Goal: Information Seeking & Learning: Learn about a topic

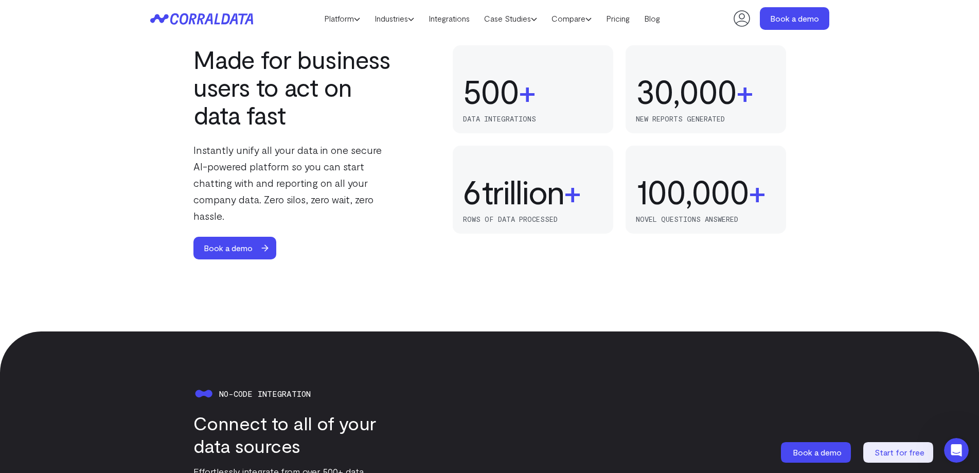
scroll to position [682, 0]
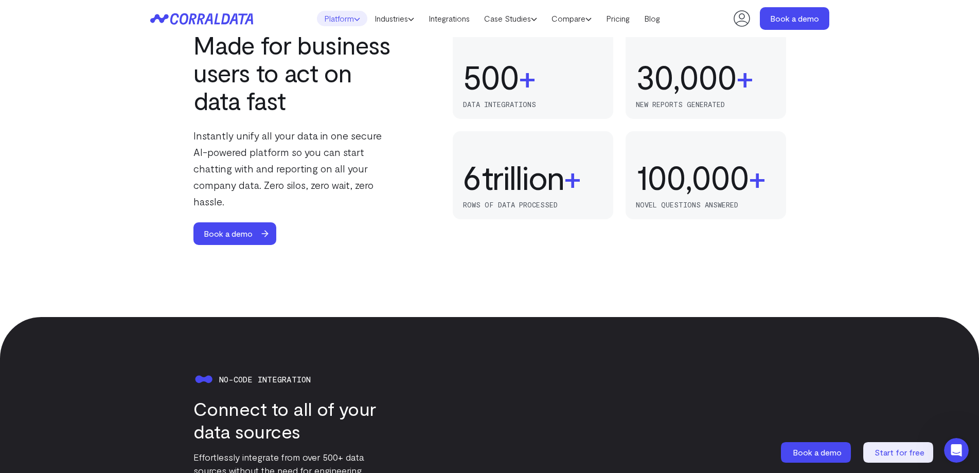
click at [354, 18] on icon at bounding box center [357, 19] width 6 height 6
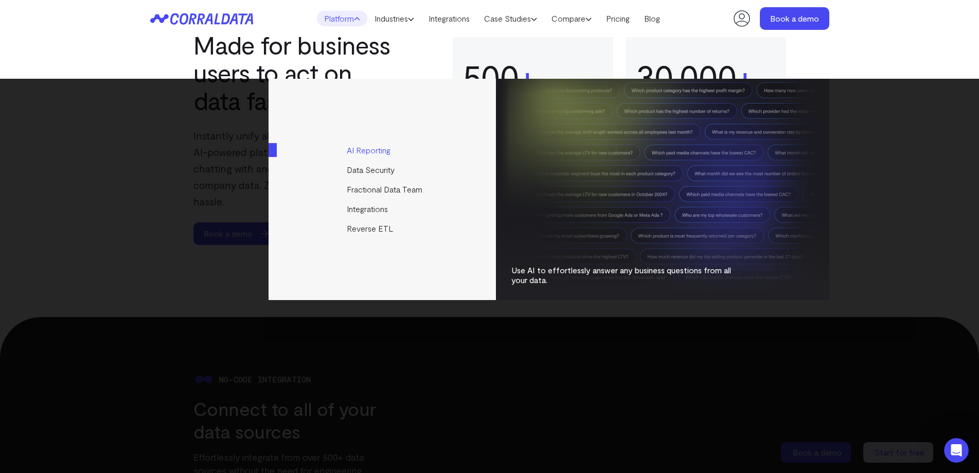
click at [368, 147] on link "AI Reporting" at bounding box center [383, 150] width 229 height 20
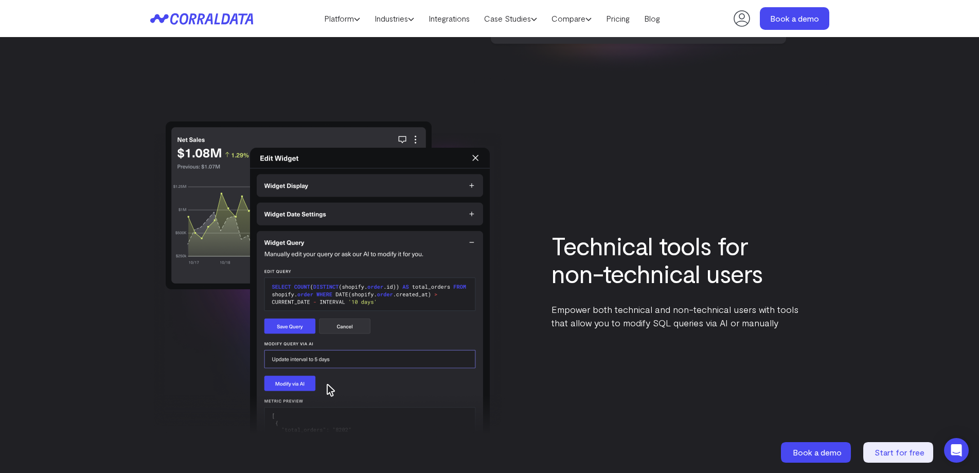
scroll to position [2277, 0]
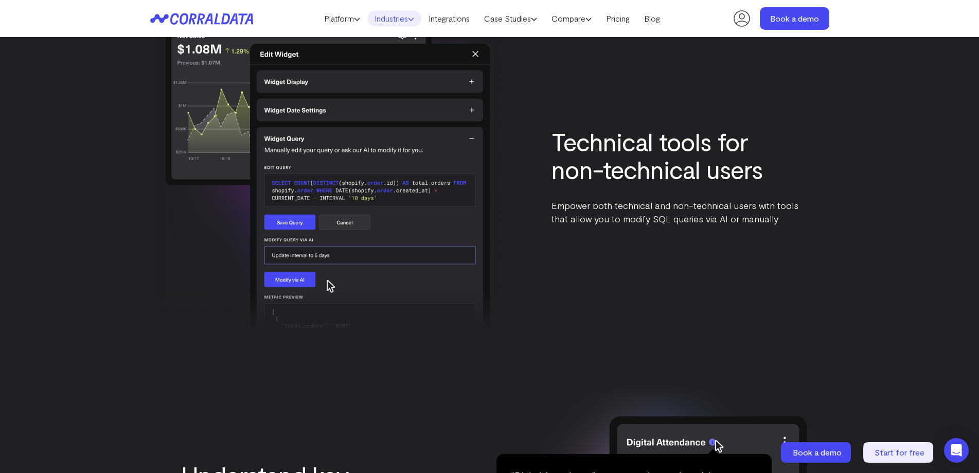
click at [398, 14] on link "Industries" at bounding box center [394, 18] width 54 height 15
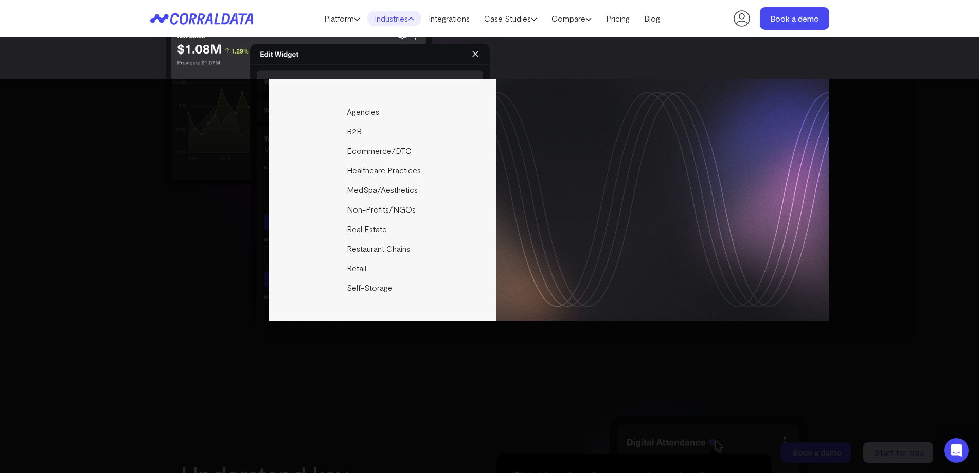
click at [498, 6] on header "Platform AI Reporting Use AI to effortlessly answer any business questions from…" at bounding box center [489, 18] width 679 height 37
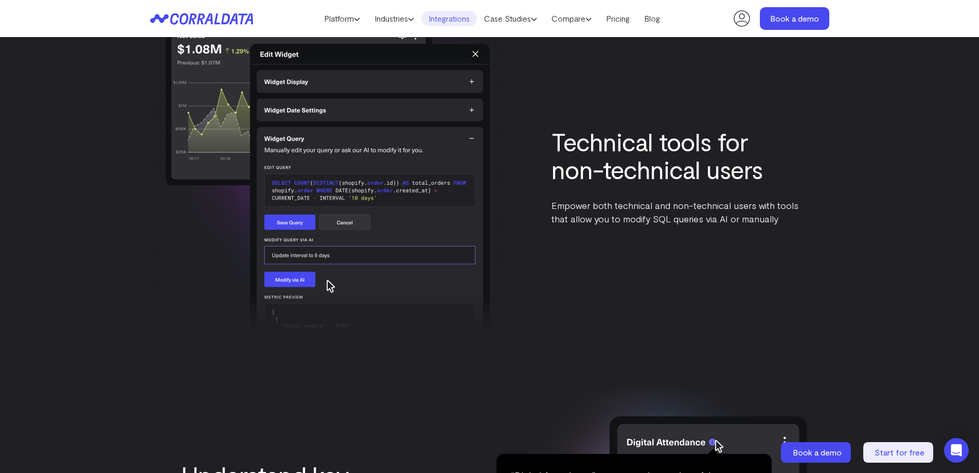
click at [465, 17] on link "Integrations" at bounding box center [449, 18] width 56 height 15
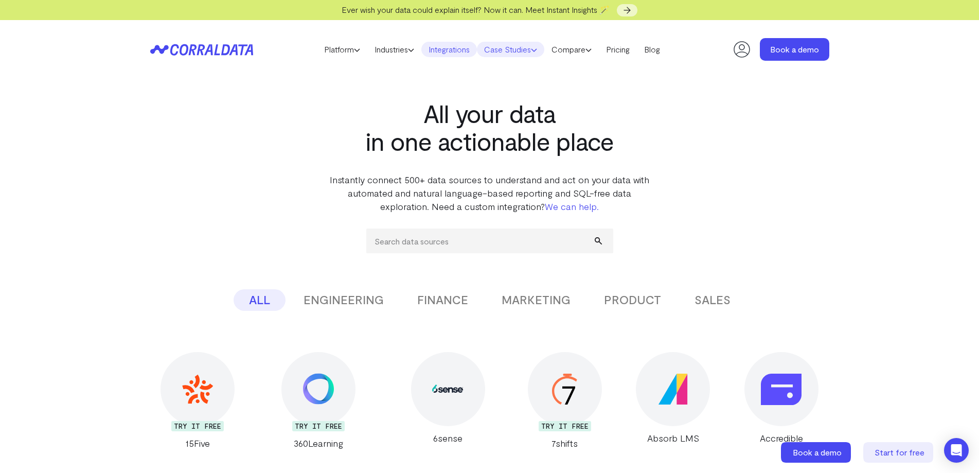
click at [524, 48] on link "Case Studies" at bounding box center [510, 49] width 67 height 15
click at [529, 53] on link "Case Studies" at bounding box center [510, 49] width 67 height 15
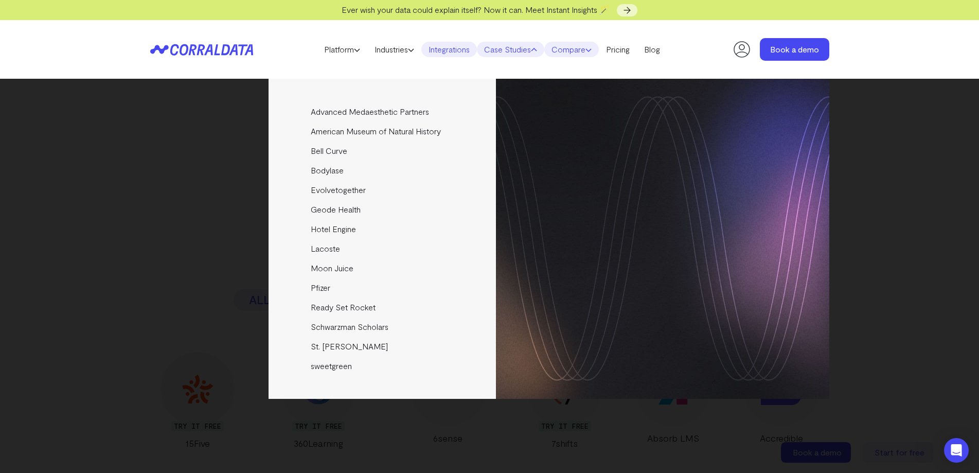
click at [575, 47] on link "Compare" at bounding box center [571, 49] width 55 height 15
